Goal: Task Accomplishment & Management: Manage account settings

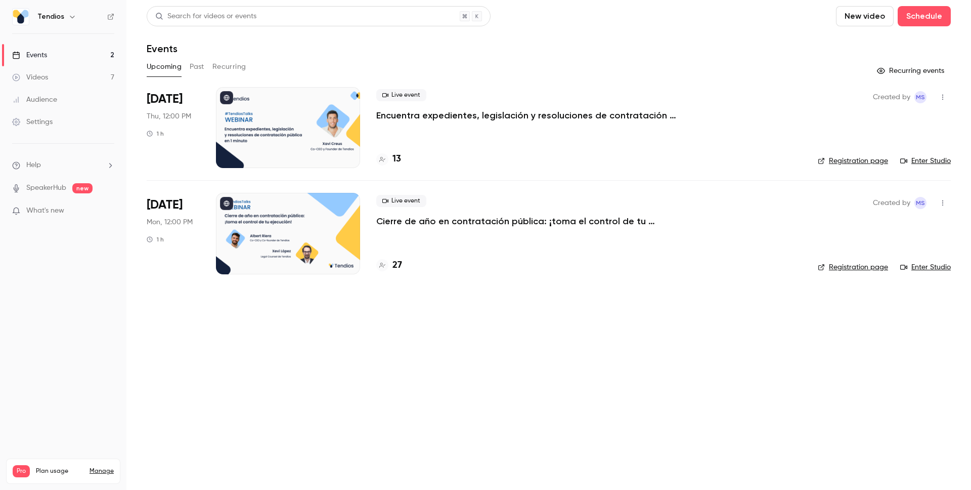
click at [191, 65] on button "Past" at bounding box center [197, 67] width 15 height 16
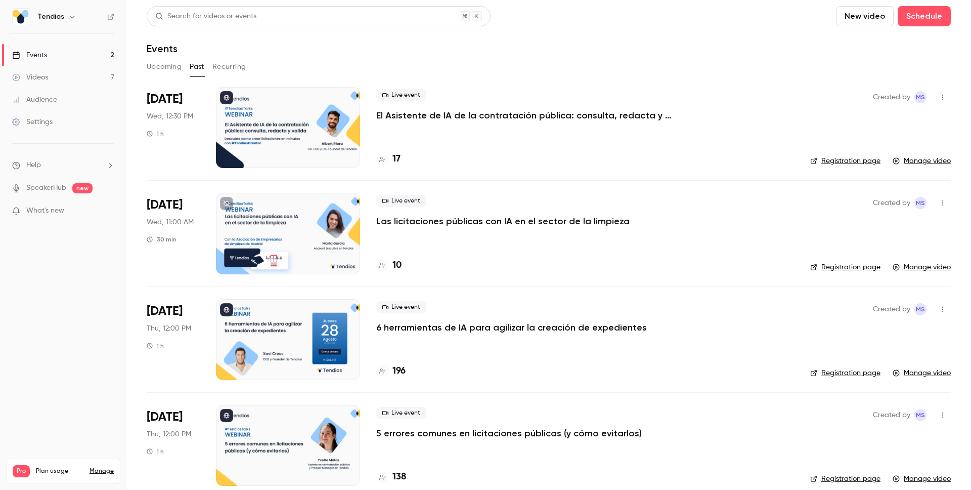
click at [165, 65] on button "Upcoming" at bounding box center [164, 67] width 35 height 16
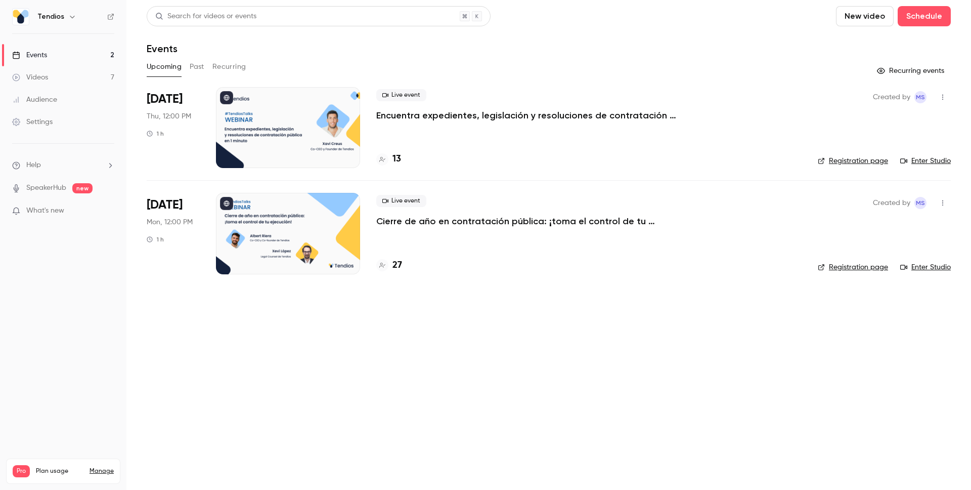
click at [422, 114] on p "Encuentra expedientes, legislación y resoluciones de contratación pública en 1 …" at bounding box center [527, 115] width 303 height 12
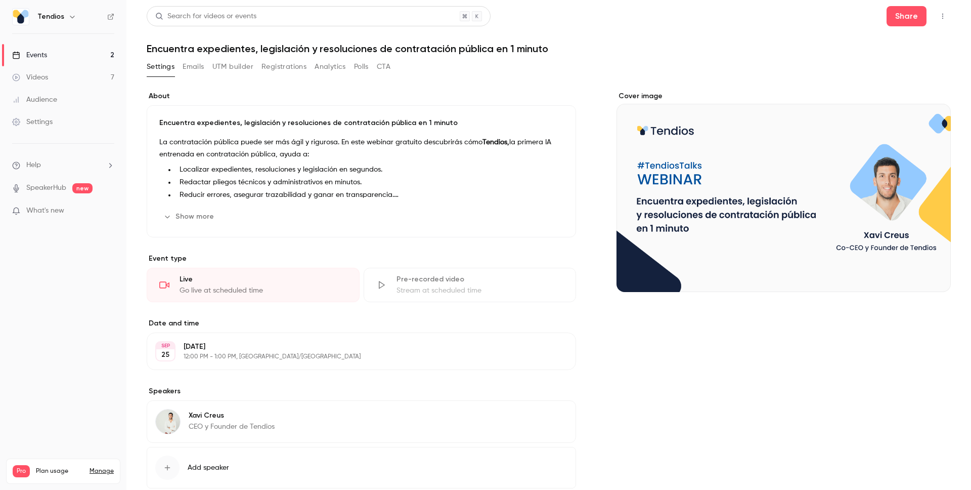
click at [268, 69] on button "Registrations" at bounding box center [283, 67] width 45 height 16
